Goal: Navigation & Orientation: Understand site structure

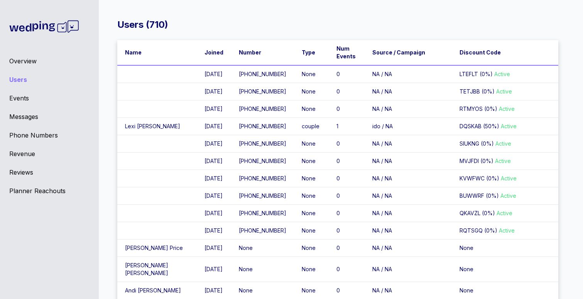
click at [154, 55] on th "Name" at bounding box center [157, 52] width 80 height 25
click at [414, 54] on th "Source / Campaign" at bounding box center [408, 52] width 87 height 25
click at [142, 49] on th "Name" at bounding box center [157, 52] width 80 height 25
click at [207, 12] on div "Users ( 710 ) Name Joined Number Type Num Events Source / Campaign Discount Cod…" at bounding box center [338, 155] width 491 height 299
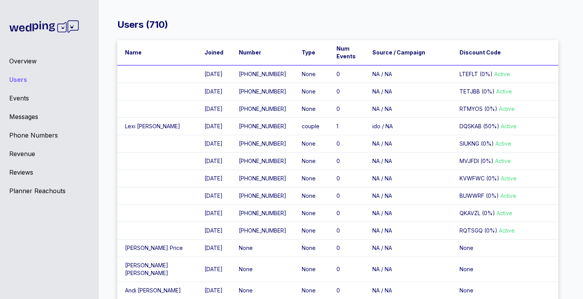
click at [12, 62] on div "Overview" at bounding box center [49, 60] width 80 height 9
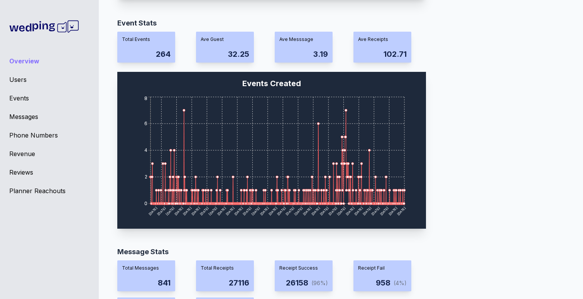
scroll to position [273, 0]
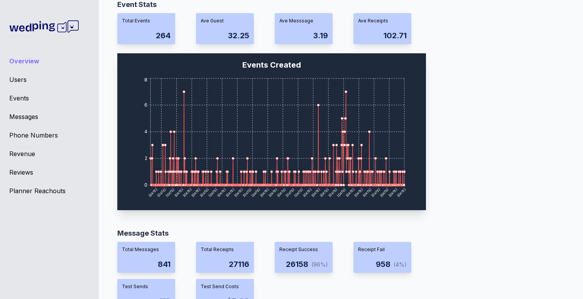
click at [490, 131] on div "Event Stats Total Events 264 Ave Guest 32.25 Ave Messsage 3.19 Ave Receipts 102…" at bounding box center [337, 107] width 441 height 216
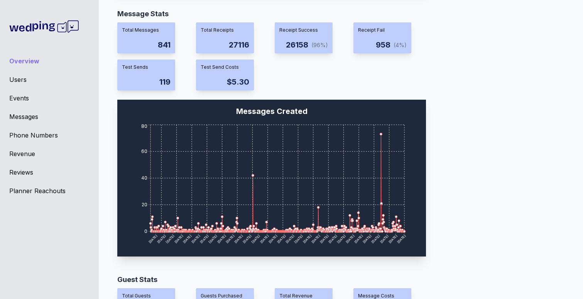
scroll to position [82, 0]
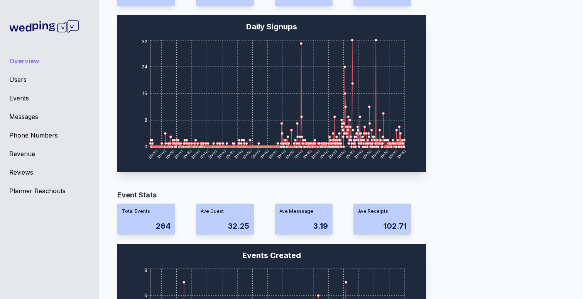
click at [500, 124] on div "User Stats Total Users 710 Onboarded 104 (15%) Added Guest 77 (11%) Purchased G…" at bounding box center [337, 69] width 441 height 216
